Goal: Transaction & Acquisition: Register for event/course

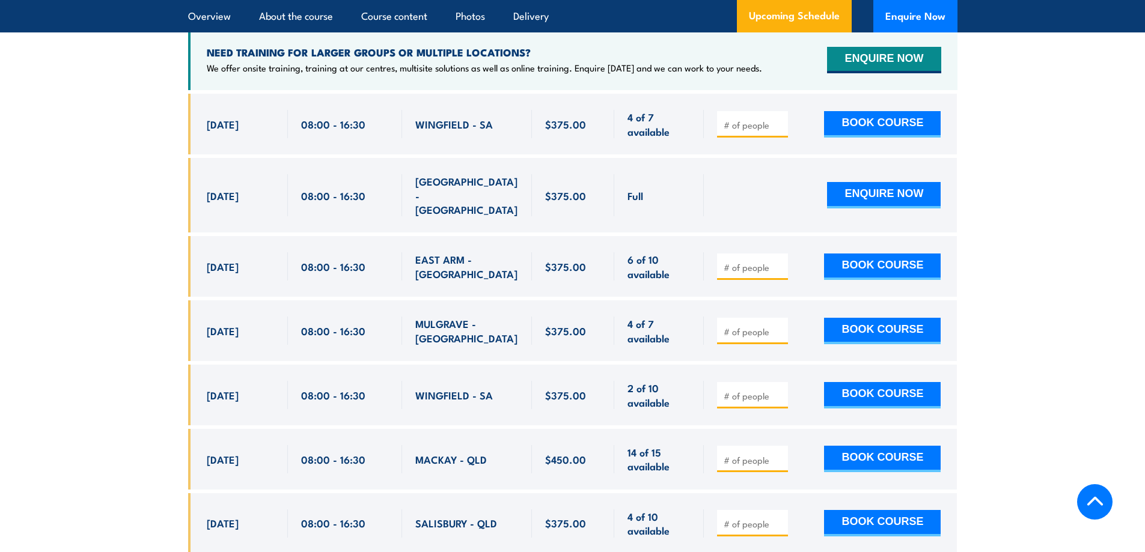
scroll to position [2043, 0]
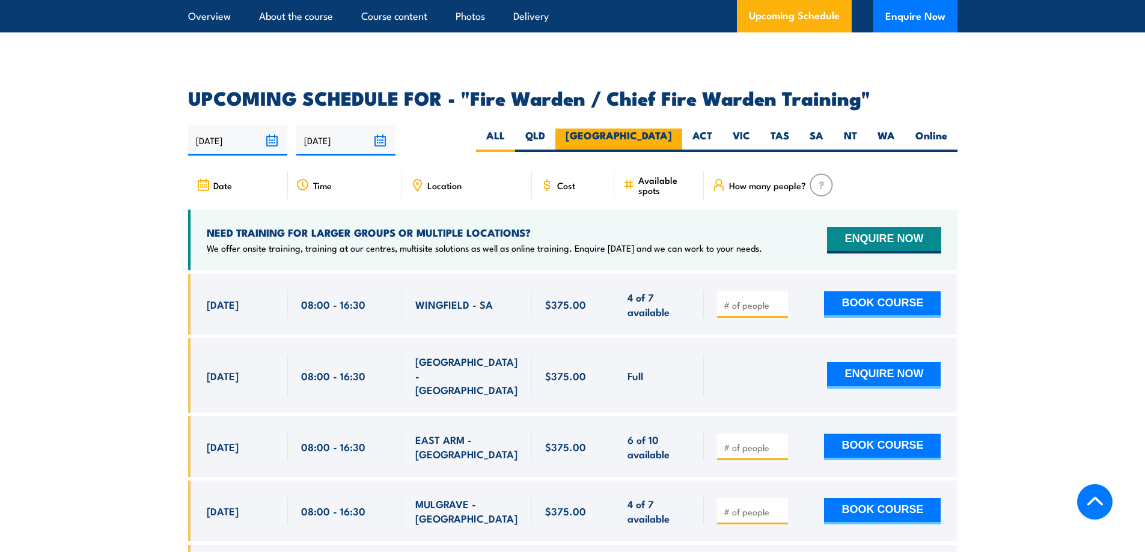
click at [661, 131] on label "[GEOGRAPHIC_DATA]" at bounding box center [618, 140] width 127 height 23
click at [672, 131] on input "[GEOGRAPHIC_DATA]" at bounding box center [676, 133] width 8 height 8
radio input "true"
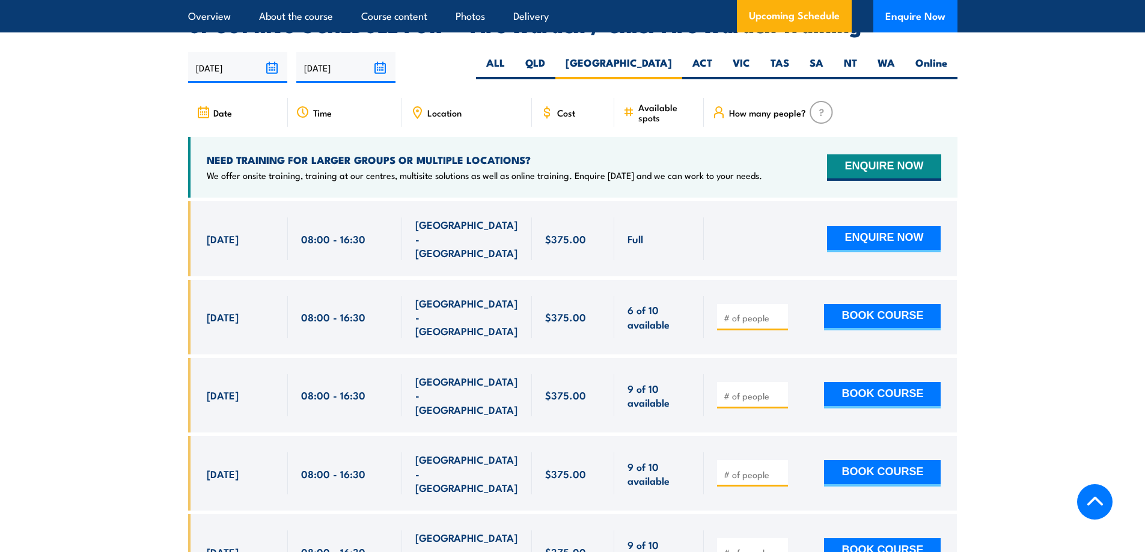
scroll to position [2128, 0]
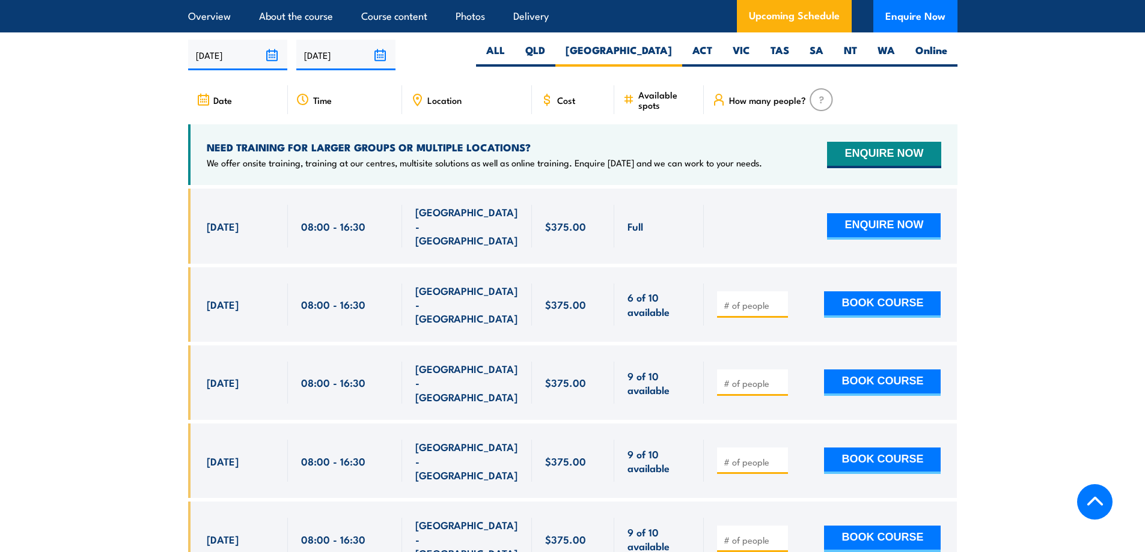
click at [764, 299] on input "number" at bounding box center [753, 305] width 60 height 12
type input "1"
click at [850, 291] on button "BOOK COURSE" at bounding box center [882, 304] width 117 height 26
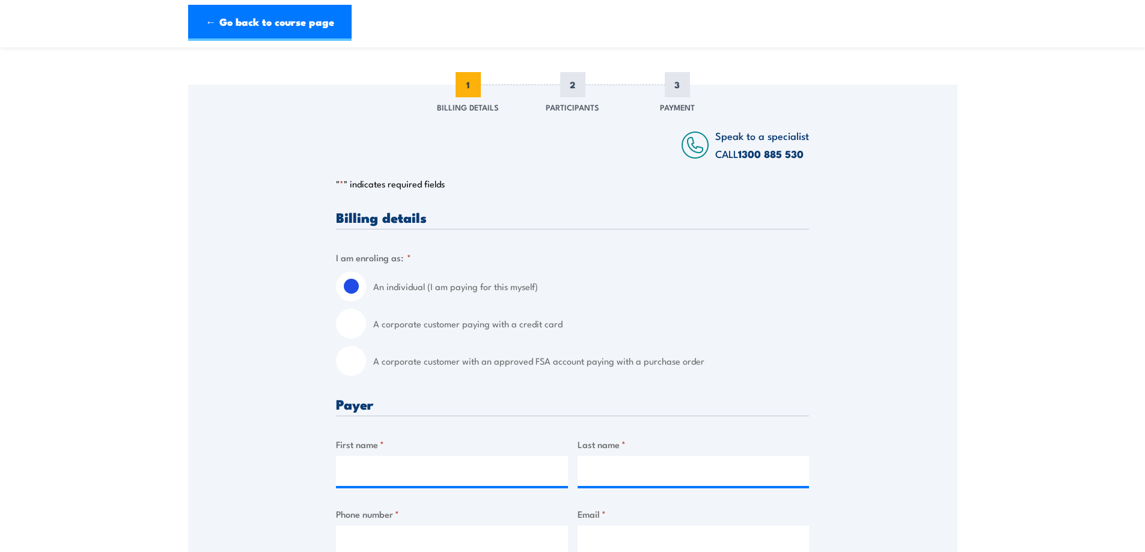
scroll to position [240, 0]
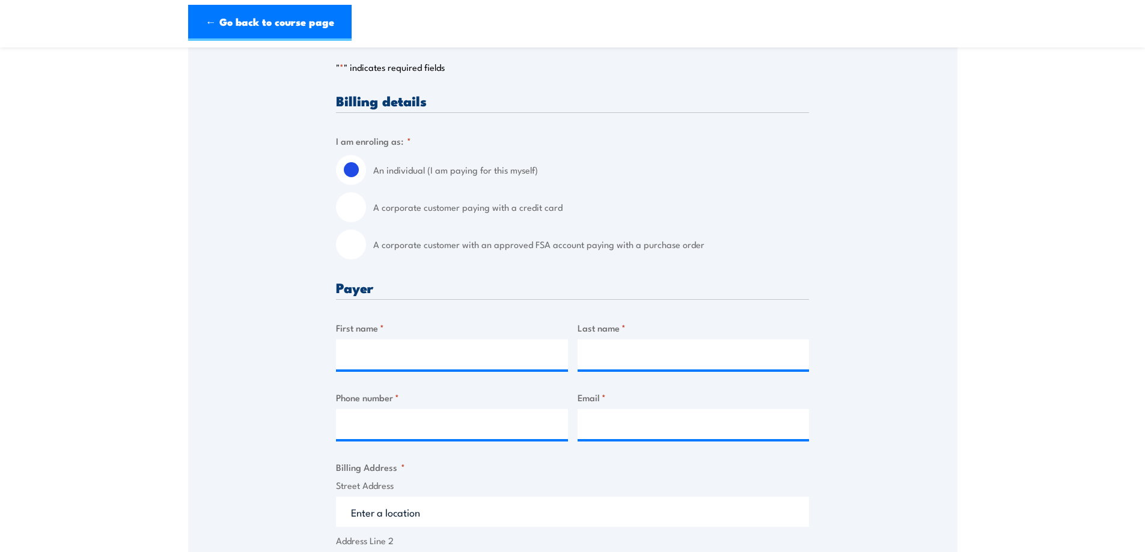
click at [466, 243] on label "A corporate customer with an approved FSA account paying with a purchase order" at bounding box center [591, 245] width 436 height 30
click at [366, 243] on input "A corporate customer with an approved FSA account paying with a purchase order" at bounding box center [351, 245] width 30 height 30
radio input "true"
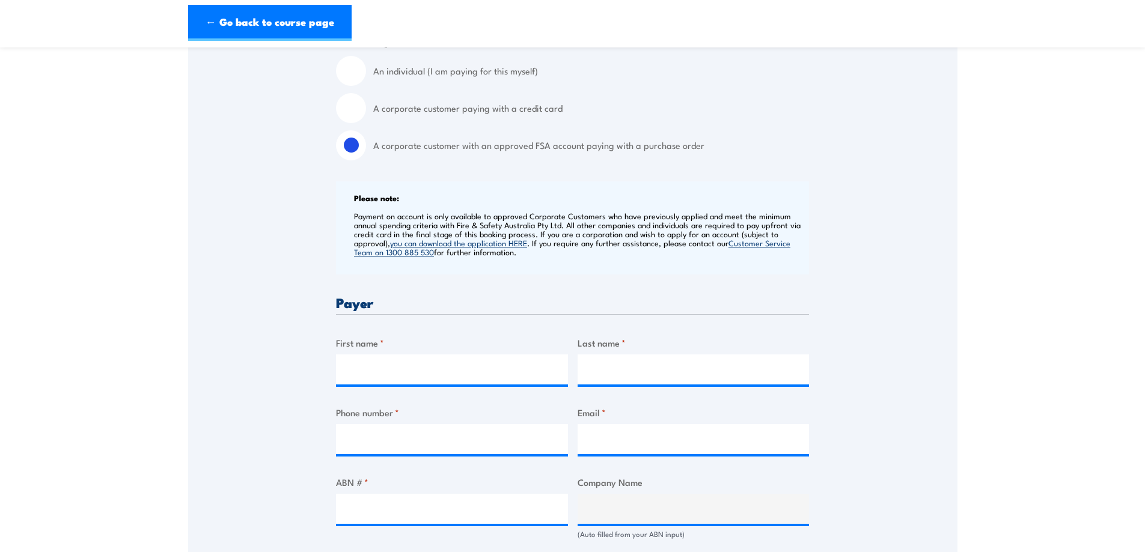
scroll to position [421, 0]
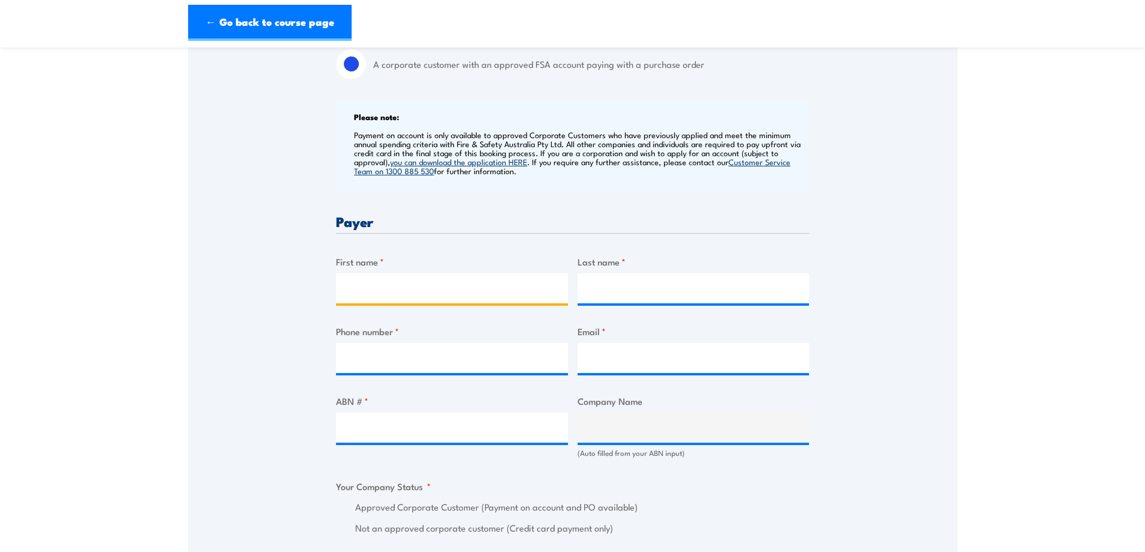
click at [422, 288] on input "First name *" at bounding box center [452, 288] width 232 height 30
type input "Ebony"
type input "Bliss"
type input "0401824365"
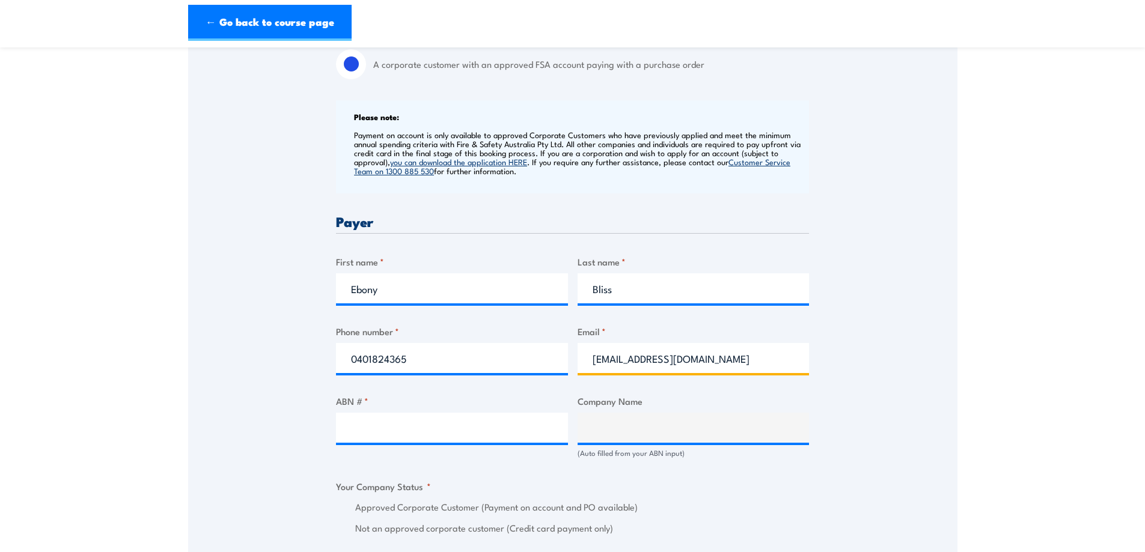
click at [673, 351] on input "ebonybliss23@gmail.com" at bounding box center [693, 358] width 232 height 30
drag, startPoint x: 731, startPoint y: 358, endPoint x: 582, endPoint y: 360, distance: 149.0
click at [582, 360] on input "ebonybliss23@gmail.com" at bounding box center [693, 358] width 232 height 30
type input "ebony.bliss@nextdc.com"
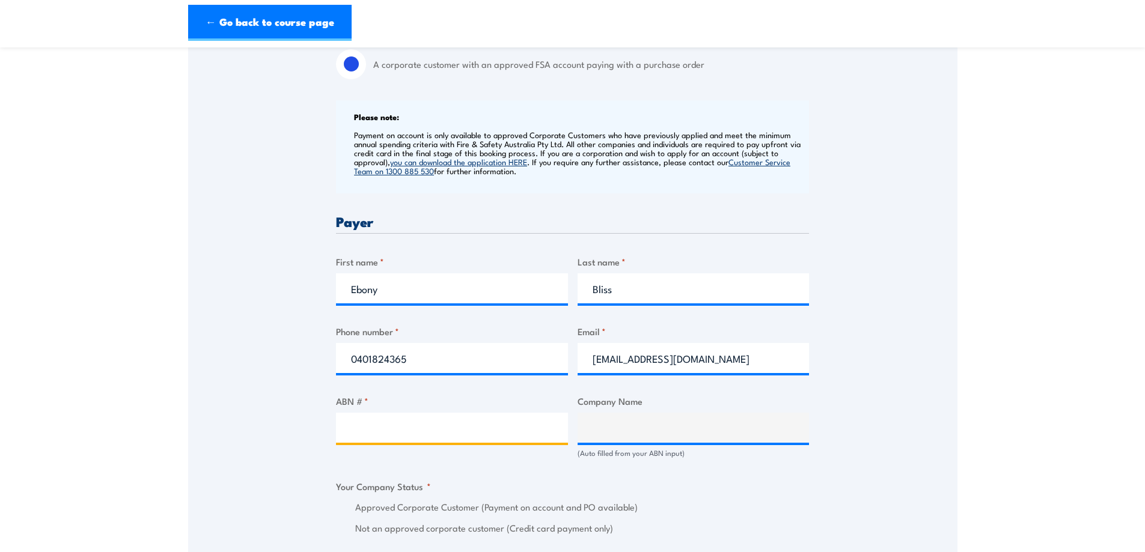
click at [438, 428] on input "ABN # *" at bounding box center [452, 428] width 232 height 30
click at [1018, 327] on section "Fire Warden / Chief Fire Warden Training 08:00 1 "" at bounding box center [572, 446] width 1145 height 1614
click at [385, 410] on div "ABN # *" at bounding box center [452, 426] width 232 height 64
click at [387, 419] on input "ABN # *" at bounding box center [452, 428] width 232 height 30
paste input "35 143 582 521"
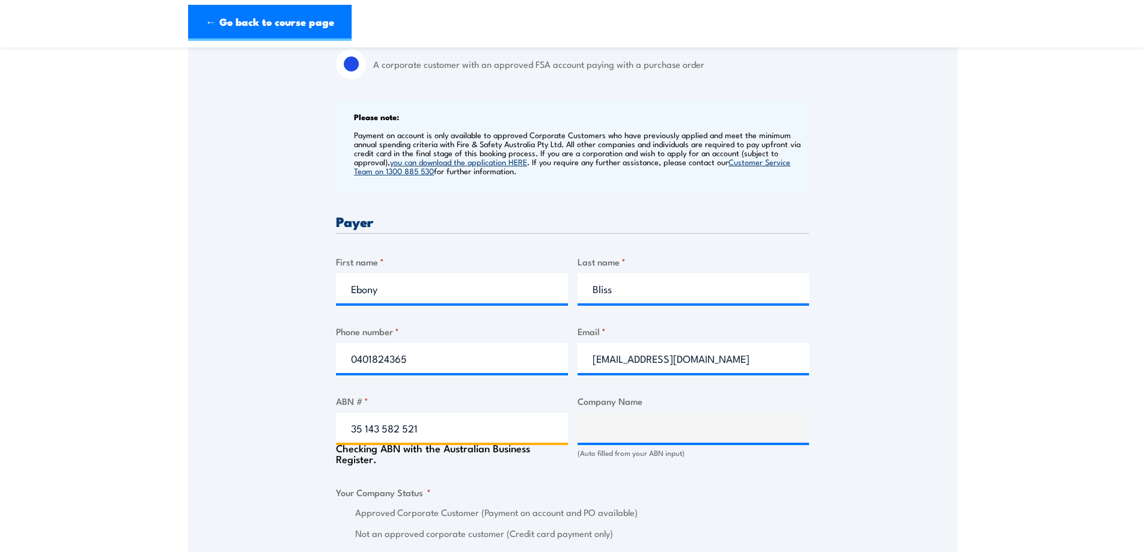
type input "35 143 582 521"
click at [876, 392] on div "Speak to a specialist CALL 1300 885 530 CALL 1300 885 530 " * " indicates requi…" at bounding box center [572, 481] width 769 height 1386
type input "NEXTDC LIMITED"
radio input "true"
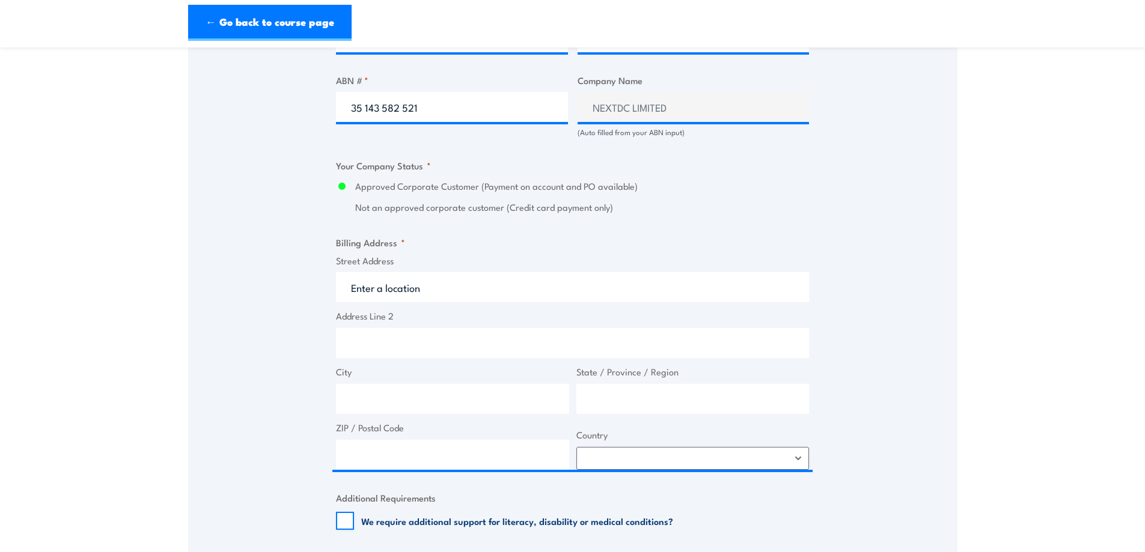
scroll to position [841, 0]
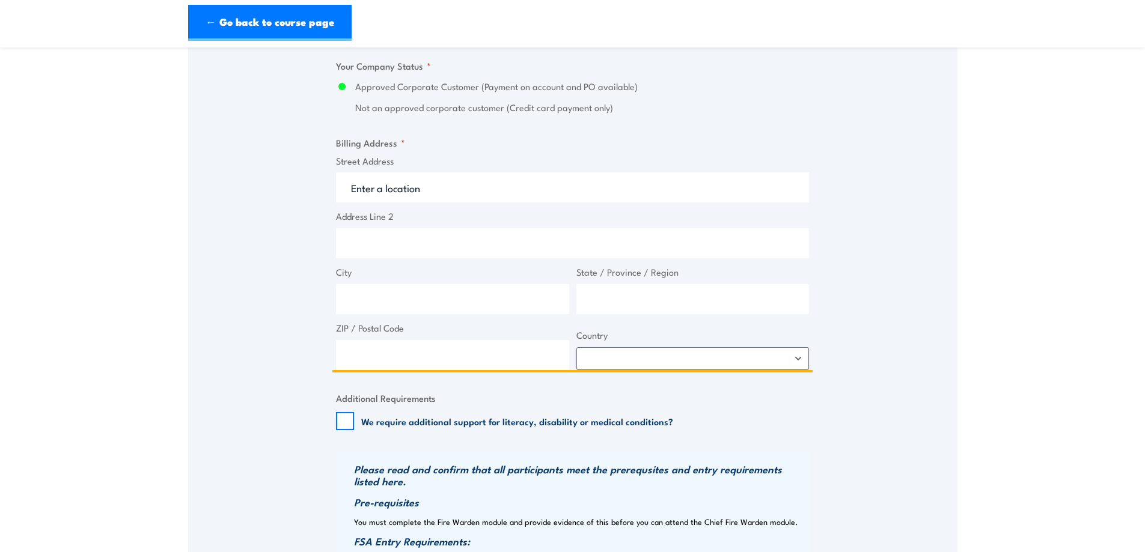
click at [392, 185] on input "Street Address" at bounding box center [572, 187] width 473 height 30
type input "3"
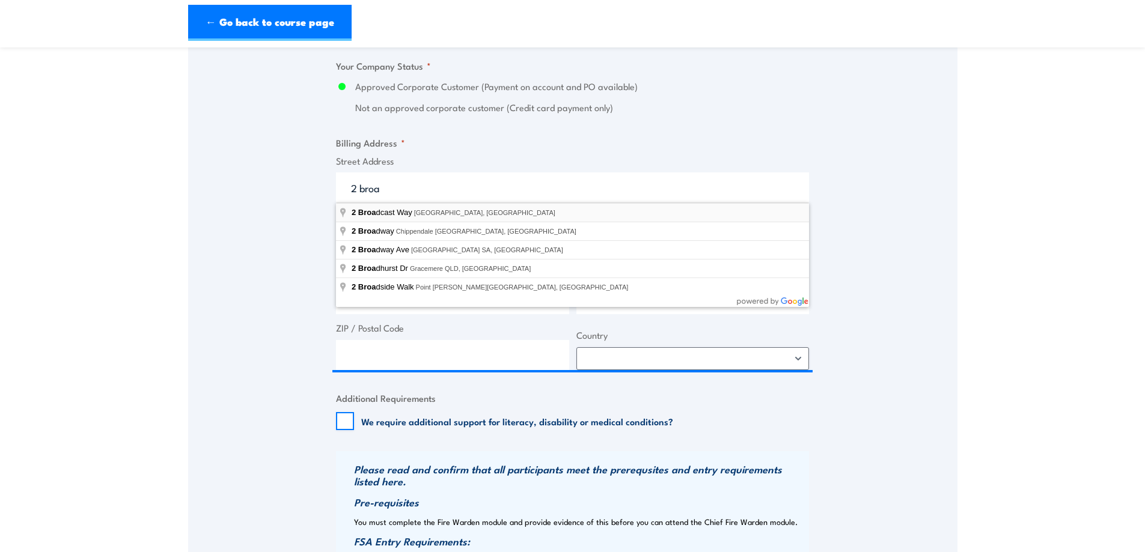
type input "Cast Way, 2 Broadcast Way, Artarmon NSW, Australia"
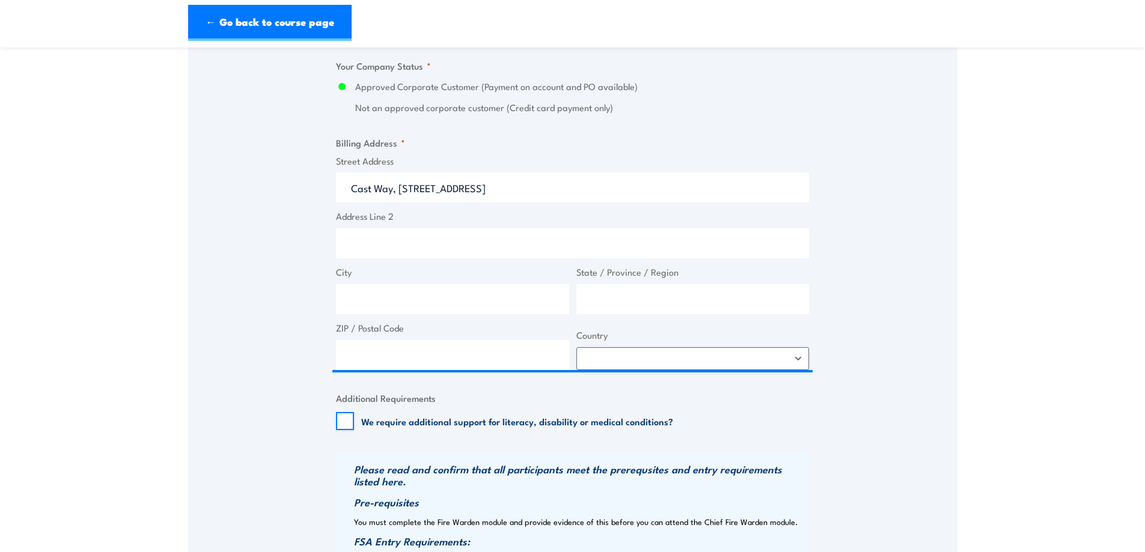
type input "2 Broadcast Way"
type input "Artarmon"
type input "New South Wales"
type input "2064"
select select "Australia"
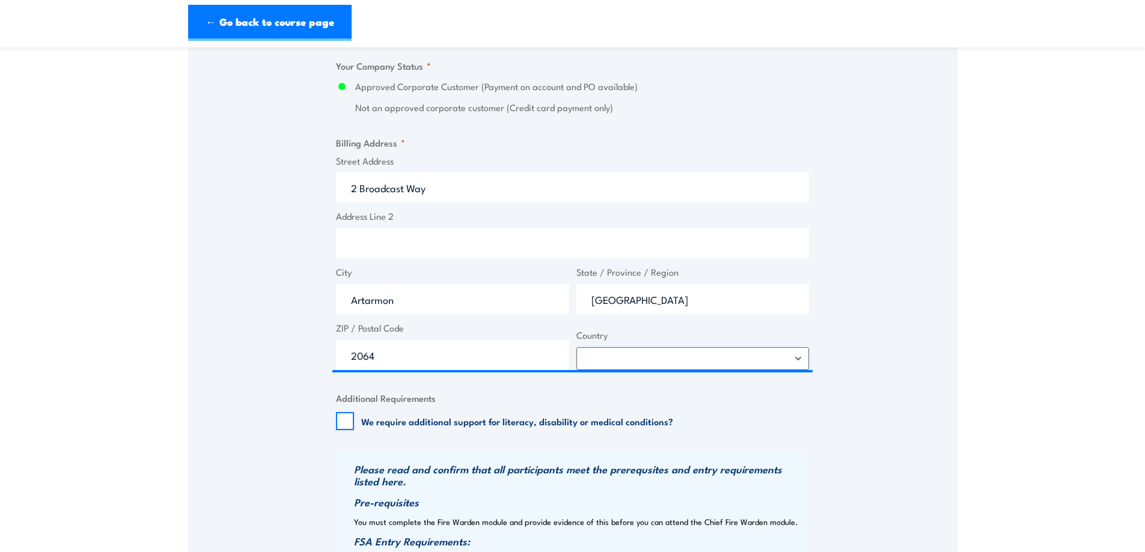
click at [907, 260] on div "Speak to a specialist CALL 1300 885 530 CALL 1300 885 530 " * " indicates requi…" at bounding box center [572, 57] width 769 height 1381
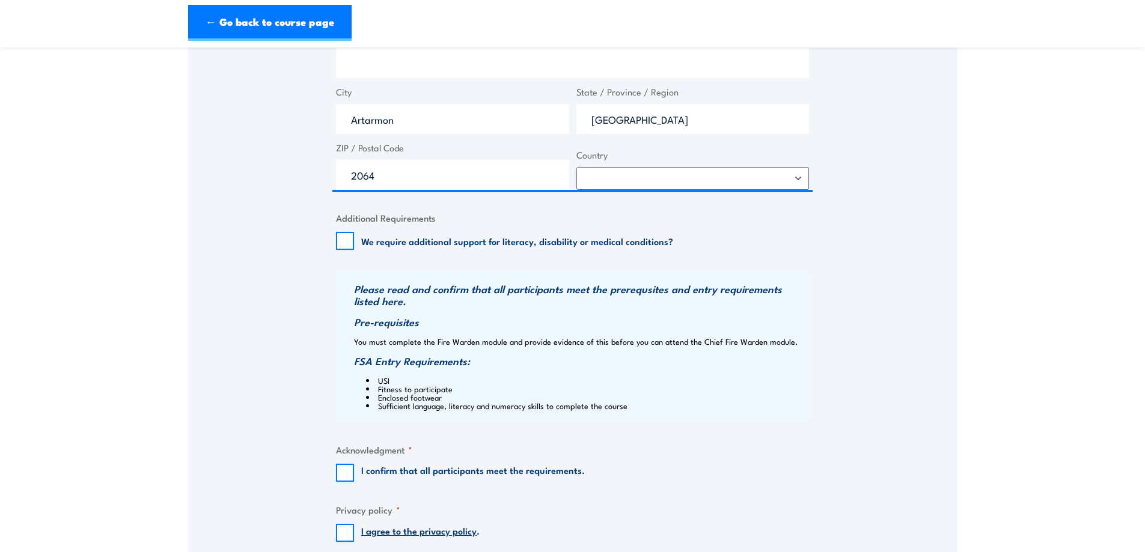
scroll to position [1202, 0]
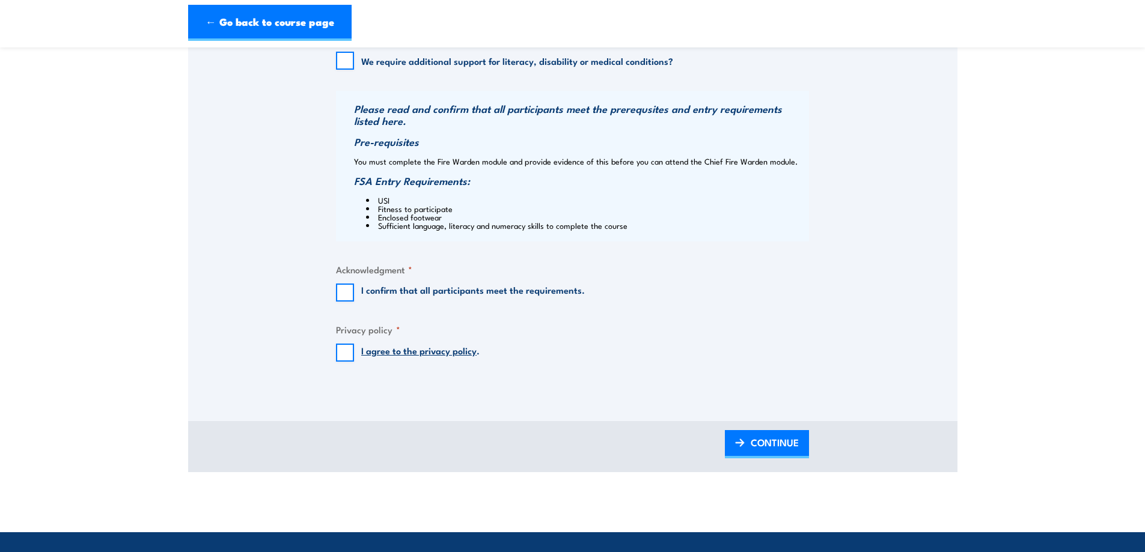
click at [428, 291] on label "I confirm that all participants meet the requirements." at bounding box center [473, 293] width 224 height 18
click at [354, 291] on input "I confirm that all participants meet the requirements." at bounding box center [345, 293] width 18 height 18
checkbox input "true"
click at [350, 355] on input "I agree to the privacy policy ." at bounding box center [345, 353] width 18 height 18
checkbox input "true"
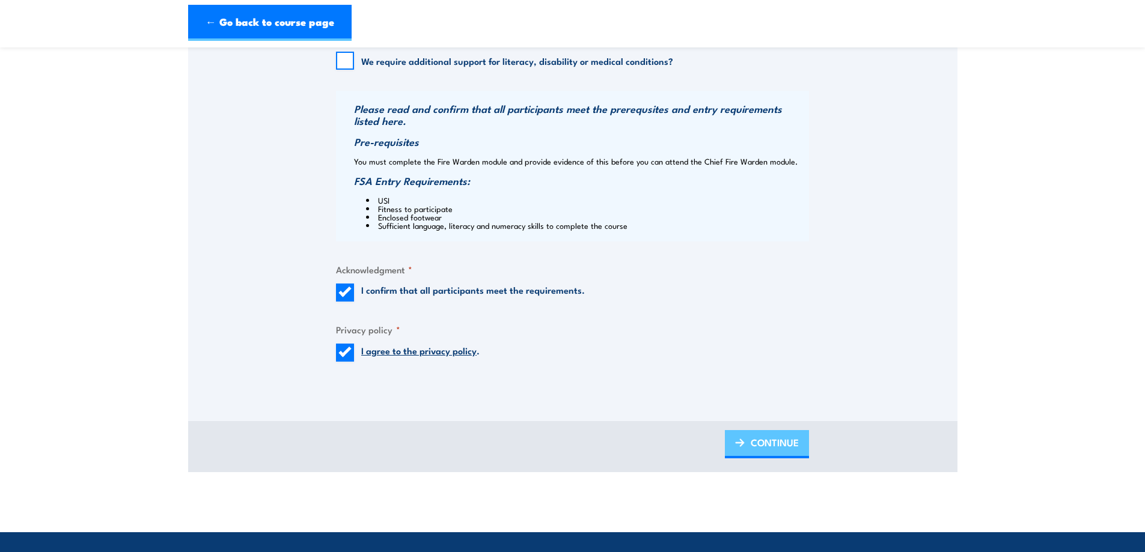
click at [786, 443] on span "CONTINUE" at bounding box center [774, 443] width 48 height 32
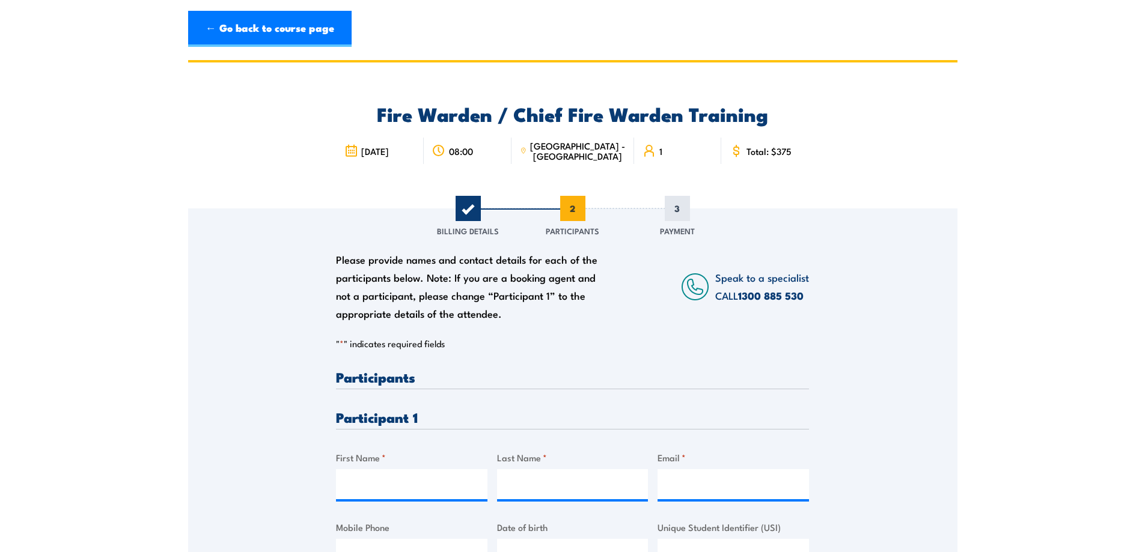
scroll to position [120, 0]
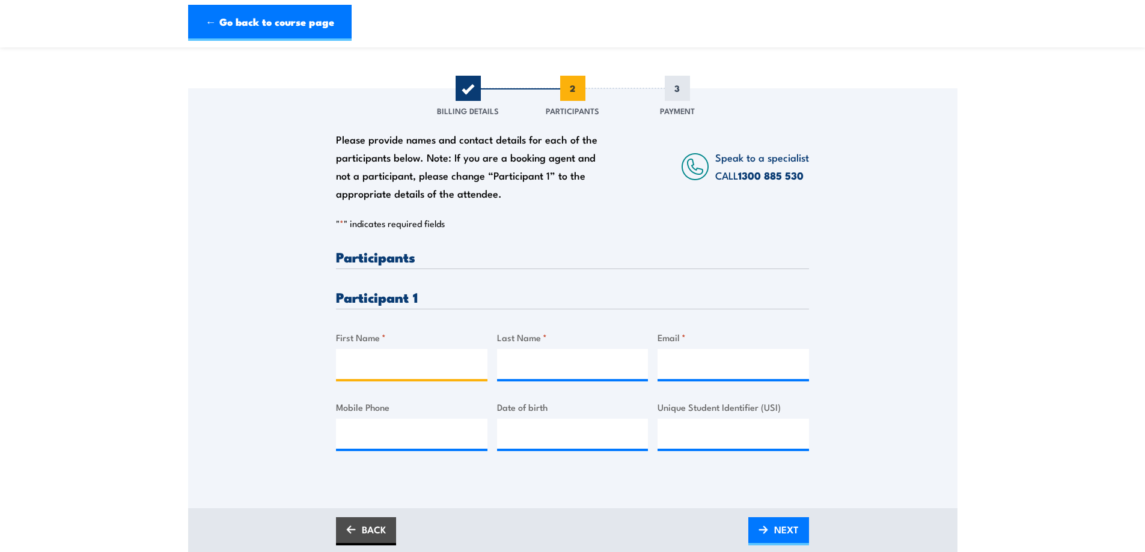
click at [379, 367] on input "First Name *" at bounding box center [411, 364] width 151 height 30
type input "Chris"
type input "Oh"
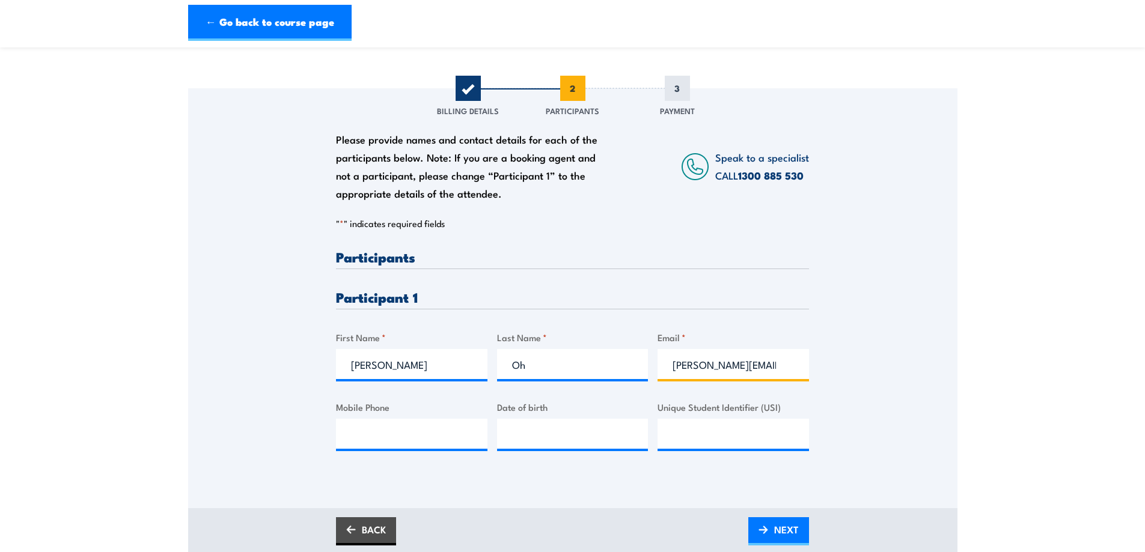
type input "Chris.Oh@nextdc.com"
click at [667, 440] on input "Unique Student Identifier (USI)" at bounding box center [732, 434] width 151 height 30
paste input "APKDC37WB2"
type input "APKDC37WB2"
click at [459, 420] on input "Mobile Phone" at bounding box center [411, 434] width 151 height 30
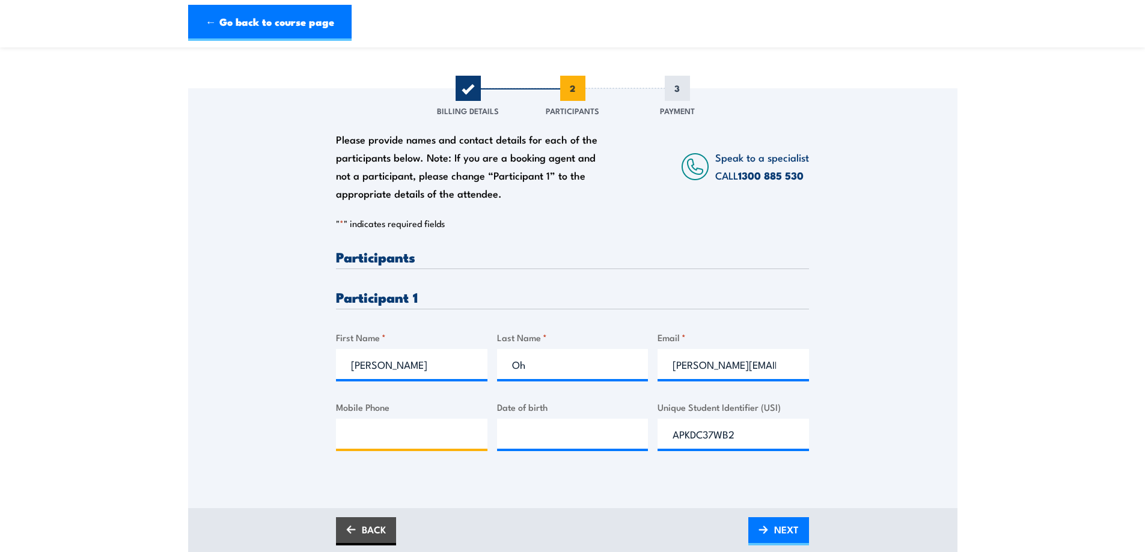
paste input "0466 964 699"
type input "0466 964 699"
click at [614, 434] on input "__/__/____" at bounding box center [572, 434] width 151 height 30
paste input "50/81/995"
type input "50/81/995_"
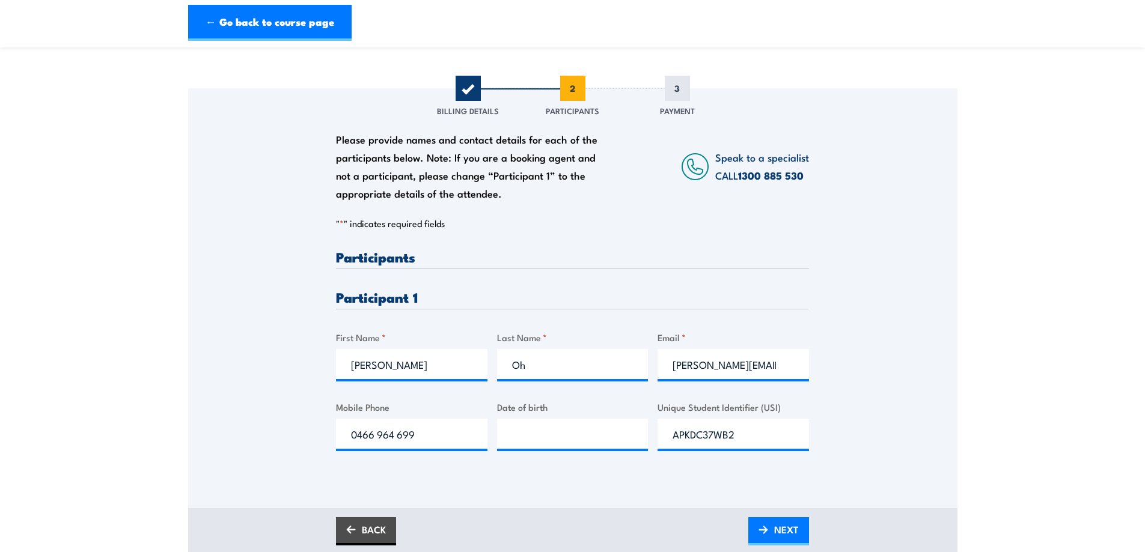
click at [622, 475] on div "Please provide names and contact details for each of the participants below. No…" at bounding box center [572, 298] width 769 height 420
click at [529, 437] on input "__/__/____" at bounding box center [572, 434] width 151 height 30
paste input "50/81/995"
click at [568, 433] on input "50/81/995_" at bounding box center [572, 434] width 151 height 30
drag, startPoint x: 586, startPoint y: 434, endPoint x: 481, endPoint y: 434, distance: 105.2
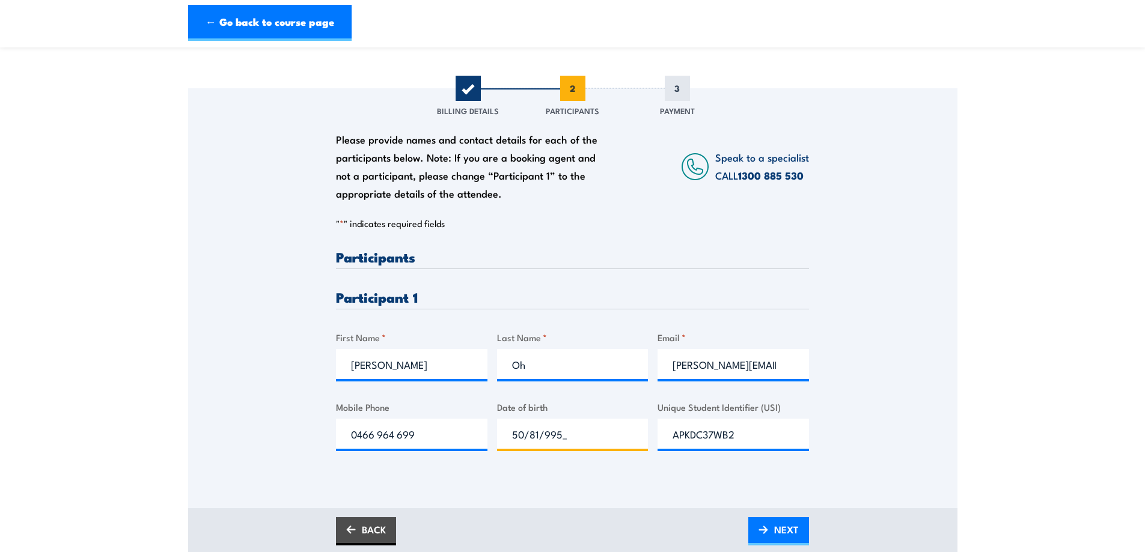
click at [481, 434] on div "Please provide names and contact details for each of the participants below. No…" at bounding box center [572, 360] width 473 height 220
type input "05/08/1995"
click at [583, 465] on div "Please provide names and contact details for each of the participants below. No…" at bounding box center [572, 360] width 473 height 220
click at [782, 528] on span "NEXT" at bounding box center [786, 530] width 25 height 32
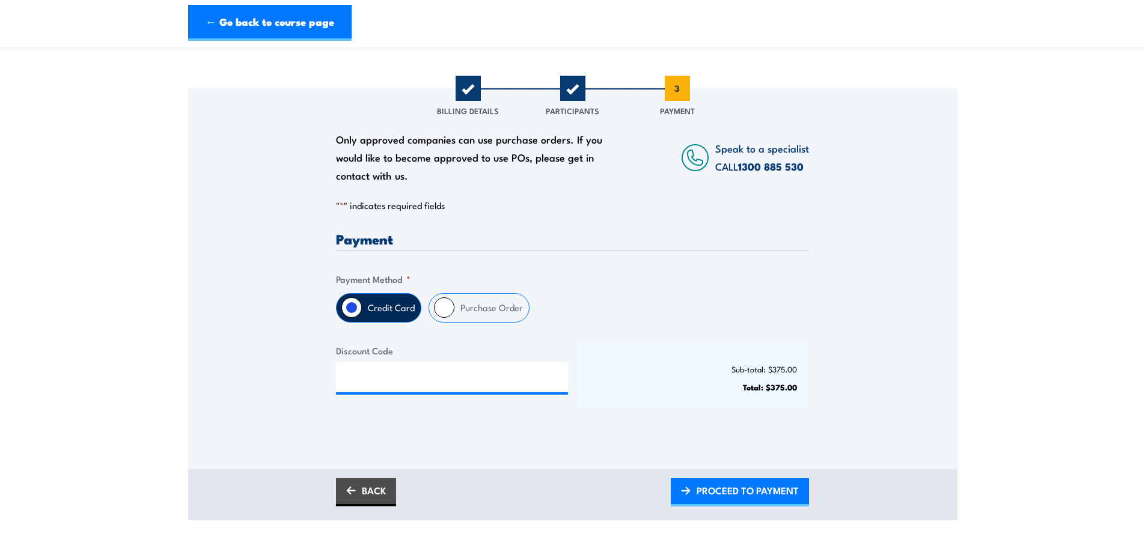
click at [484, 294] on label "Purchase Order" at bounding box center [491, 308] width 75 height 28
click at [454, 297] on input "Purchase Order" at bounding box center [444, 307] width 20 height 20
radio input "true"
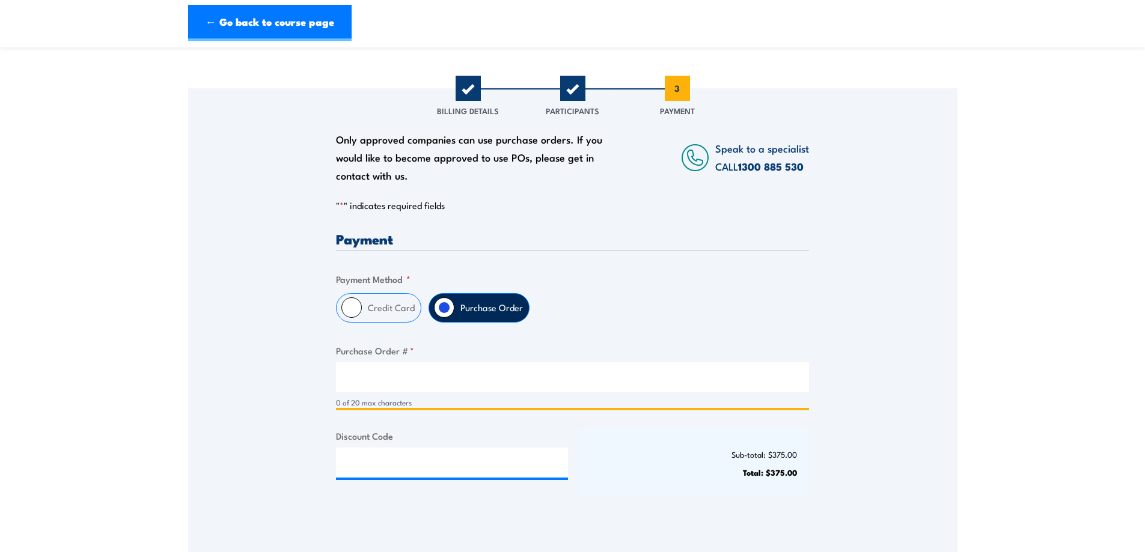
click at [392, 385] on input "Purchase Order # *" at bounding box center [572, 377] width 473 height 30
paste input "PO117410"
type input "PO117410"
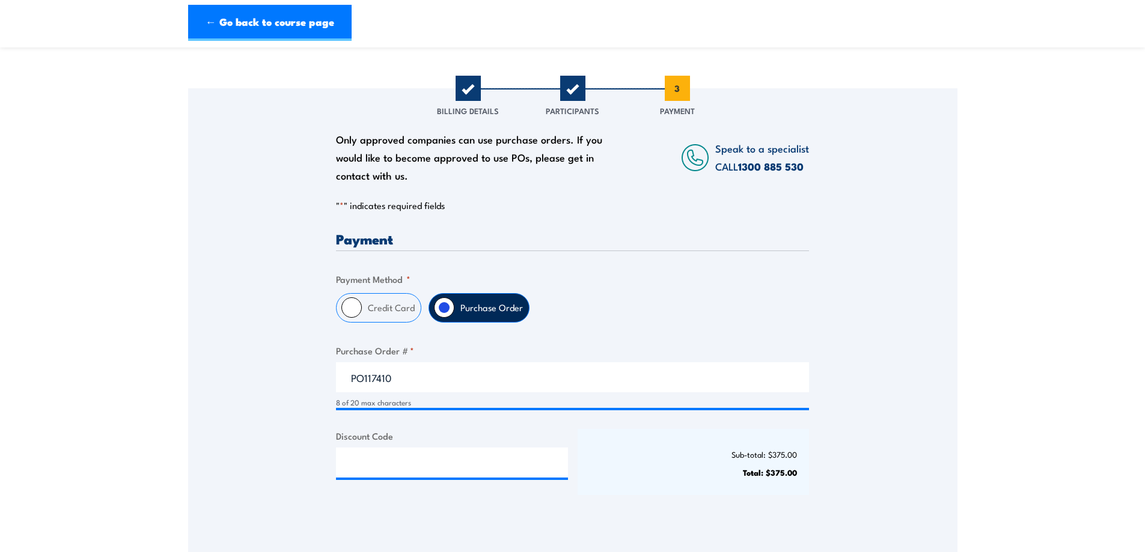
click at [627, 456] on p "Sub-total: $375.00" at bounding box center [693, 454] width 208 height 9
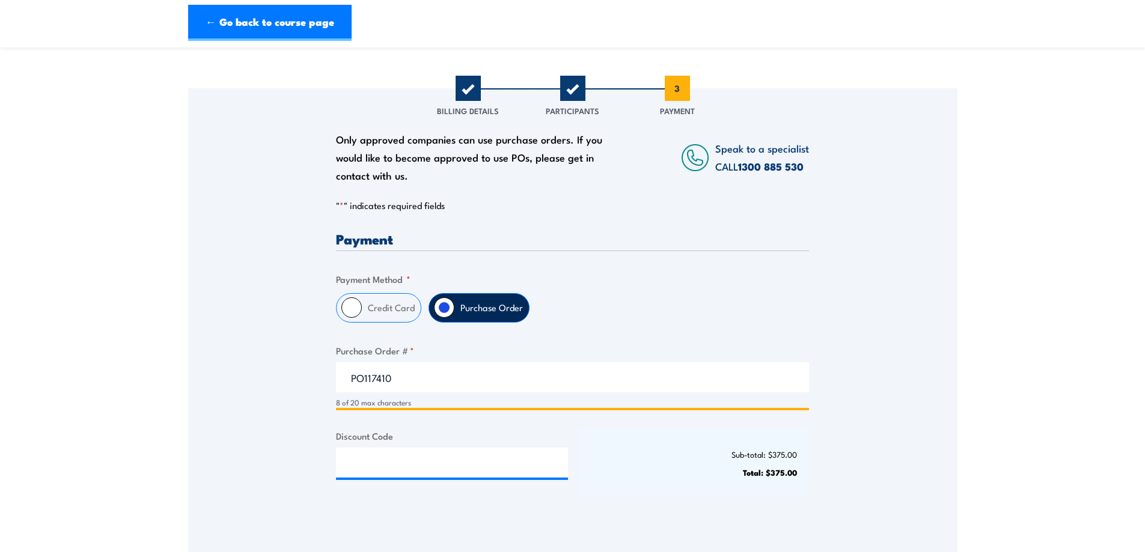
drag, startPoint x: 353, startPoint y: 373, endPoint x: 327, endPoint y: 377, distance: 26.1
click at [327, 377] on div "Only approved companies can use purchase orders. If you would like to become ap…" at bounding box center [572, 304] width 769 height 433
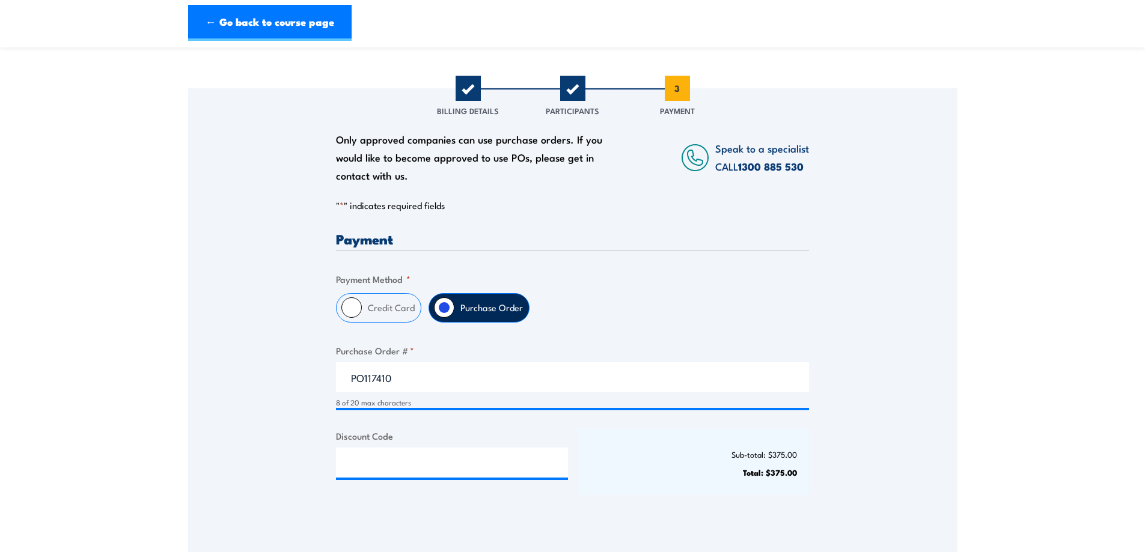
click at [689, 456] on p "Sub-total: $375.00" at bounding box center [693, 454] width 208 height 9
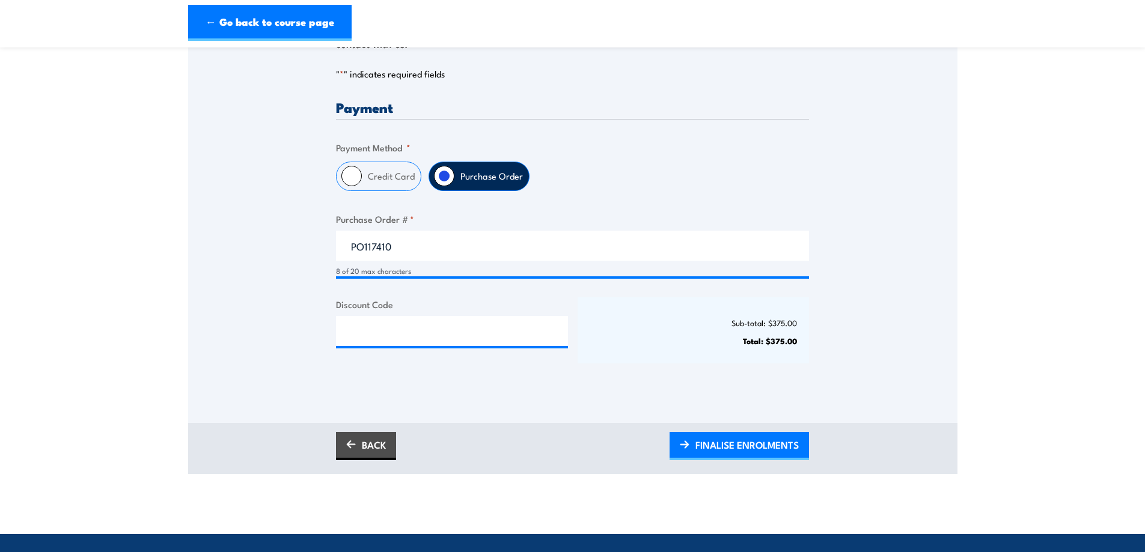
scroll to position [361, 0]
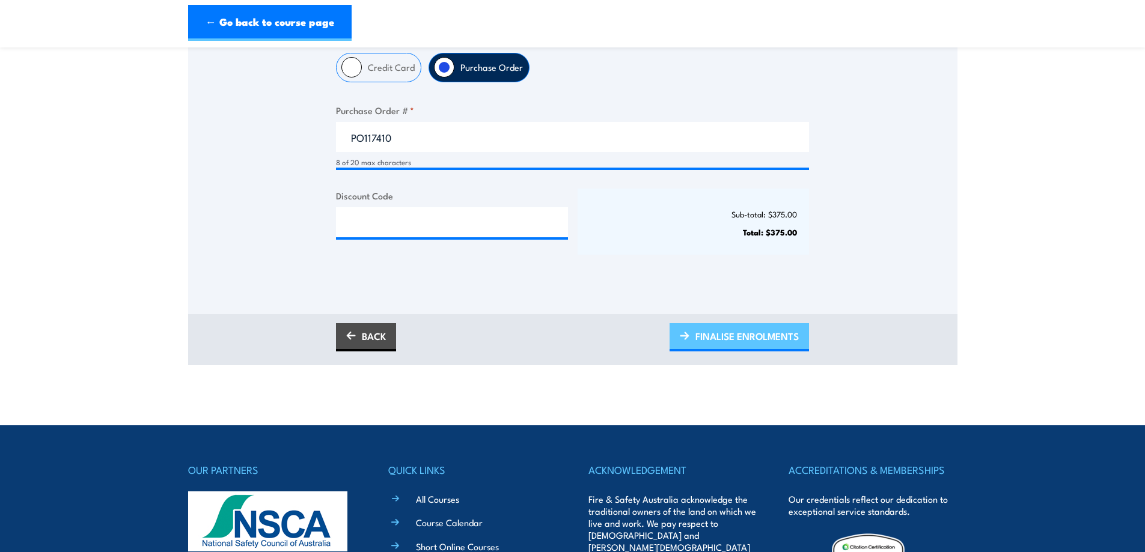
click at [753, 343] on span "FINALISE ENROLMENTS" at bounding box center [746, 336] width 103 height 32
